Goal: Task Accomplishment & Management: Manage account settings

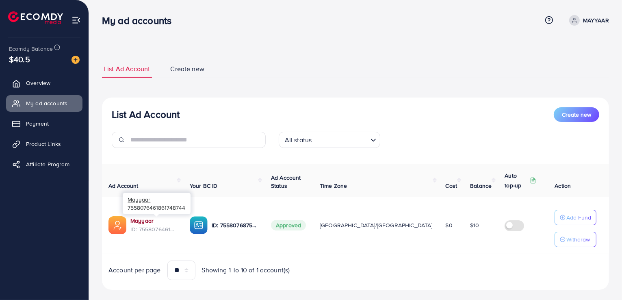
click at [141, 218] on link "Mayyaar" at bounding box center [141, 220] width 23 height 8
click at [141, 221] on link "Mayyaar" at bounding box center [141, 220] width 23 height 8
click at [470, 225] on span "$10" at bounding box center [474, 225] width 9 height 8
click at [585, 24] on p "MAYYAAR" at bounding box center [596, 20] width 26 height 10
click at [460, 36] on div "List Ad Account Create new List Ad Account Create new All status Loading... Ad …" at bounding box center [355, 156] width 533 height 312
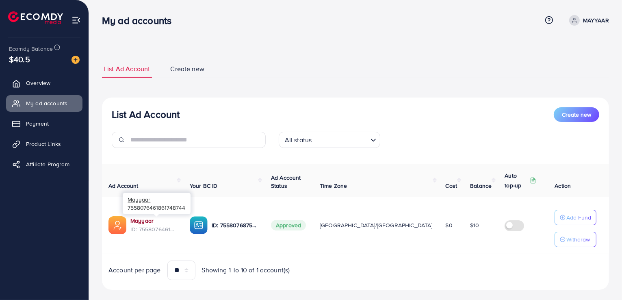
click at [136, 222] on link "Mayyaar" at bounding box center [141, 220] width 23 height 8
click at [588, 25] on p "MAYYAAR" at bounding box center [596, 20] width 26 height 10
click at [406, 56] on div "List Ad Account Create new List Ad Account Create new All status Loading... Ad …" at bounding box center [355, 174] width 507 height 249
click at [148, 220] on link "Mayyaar" at bounding box center [141, 220] width 23 height 8
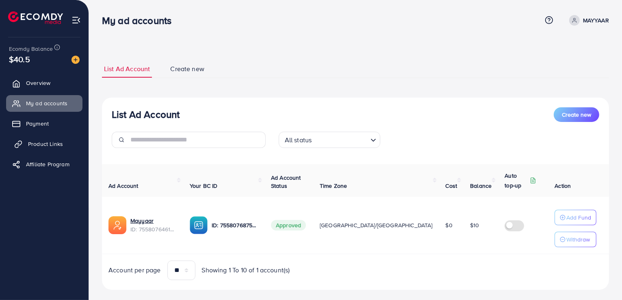
click at [24, 139] on link "Product Links" at bounding box center [44, 144] width 76 height 16
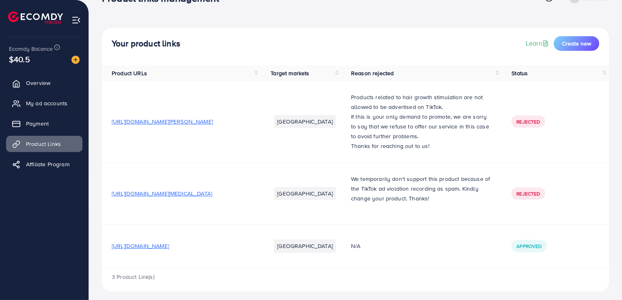
scroll to position [35, 0]
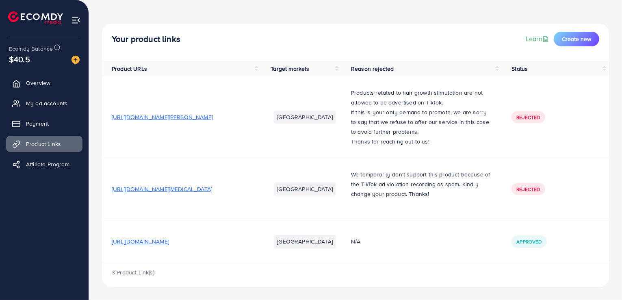
click at [169, 238] on span "https://mayyaar.com/products/bulb-security-camera-360-degree-100-genuine" at bounding box center [140, 241] width 57 height 8
drag, startPoint x: 149, startPoint y: 236, endPoint x: 113, endPoint y: 204, distance: 48.6
click at [113, 204] on td "https://mayyaar.com/products/pore-cleaning-device-blackhead-remover-facial-clea…" at bounding box center [181, 189] width 159 height 62
click at [155, 237] on span "https://mayyaar.com/products/bulb-security-camera-360-degree-100-genuine" at bounding box center [140, 241] width 57 height 8
